Goal: Check status: Check status

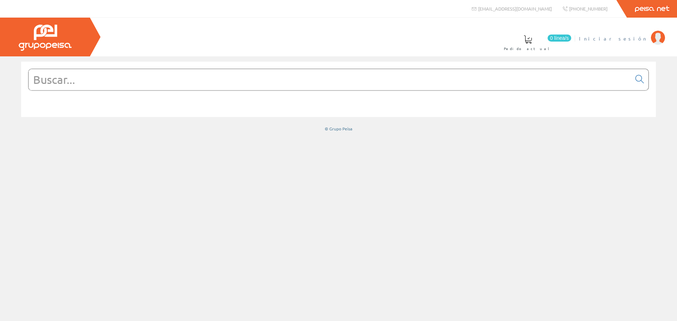
click at [652, 44] on li "Iniciar sesión" at bounding box center [621, 42] width 89 height 27
click at [655, 41] on img at bounding box center [658, 38] width 14 height 14
click at [654, 41] on img at bounding box center [658, 38] width 14 height 14
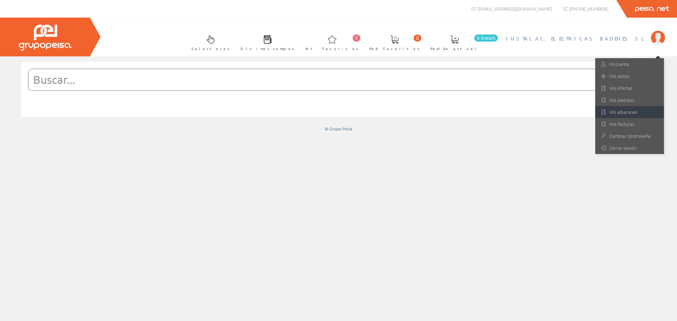
click at [620, 111] on link "Mis albaranes" at bounding box center [629, 112] width 69 height 12
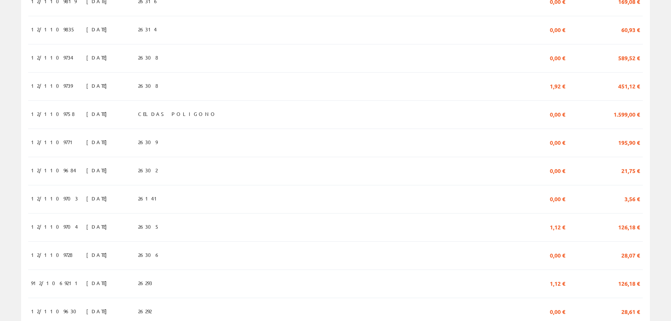
scroll to position [611, 0]
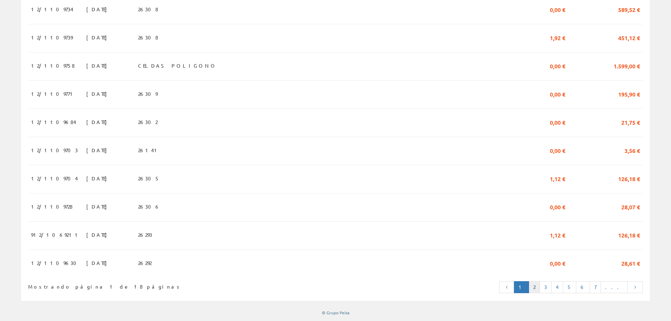
click at [540, 287] on link "2" at bounding box center [534, 287] width 11 height 12
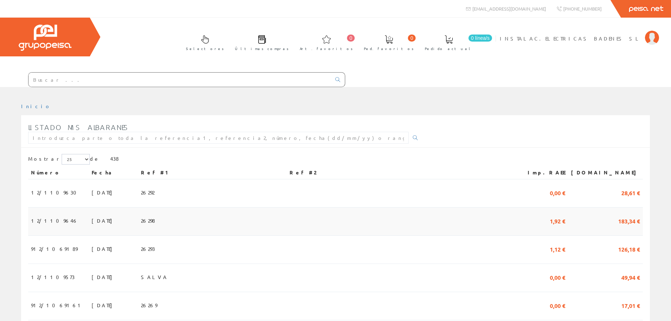
drag, startPoint x: 116, startPoint y: 217, endPoint x: 141, endPoint y: 225, distance: 25.9
click at [116, 217] on td "[DATE]" at bounding box center [113, 222] width 49 height 28
